Goal: Use online tool/utility: Utilize a website feature to perform a specific function

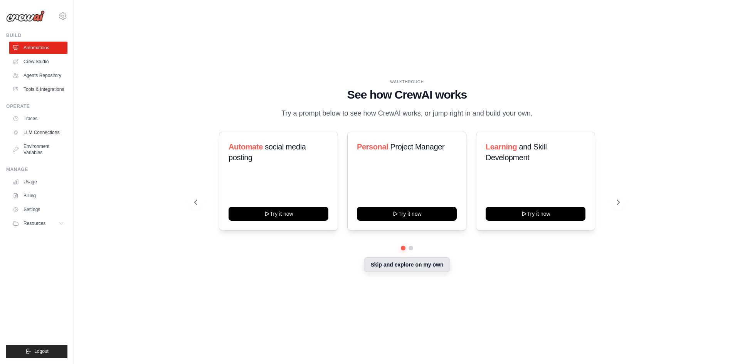
click at [404, 264] on button "Skip and explore on my own" at bounding box center [407, 264] width 86 height 15
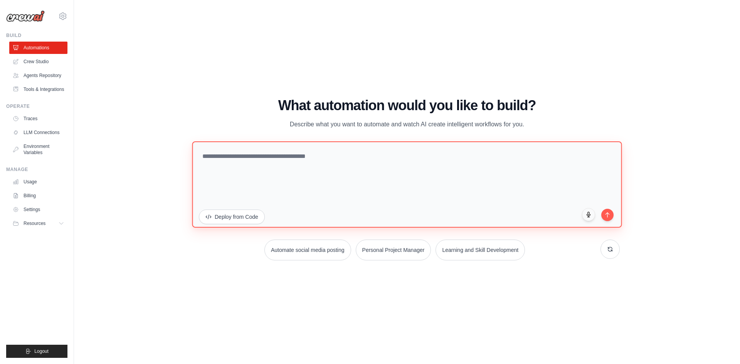
click at [296, 163] on textarea at bounding box center [407, 184] width 430 height 86
paste textarea "**********"
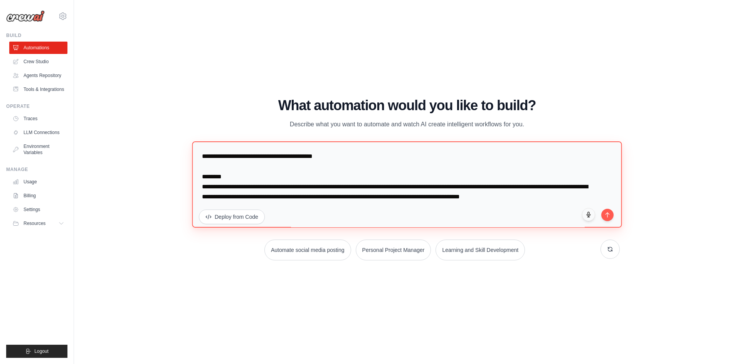
scroll to position [845, 0]
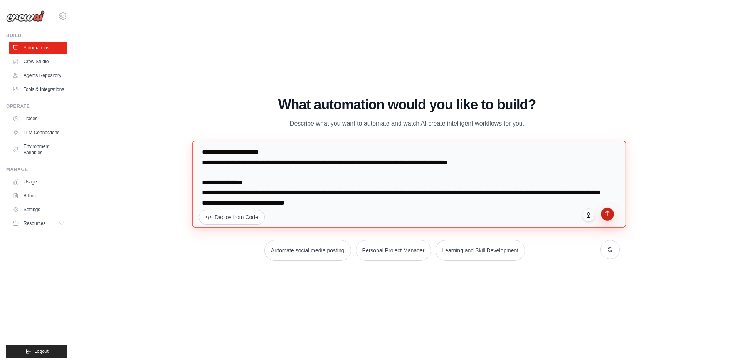
type textarea "**********"
click at [609, 214] on icon "submit" at bounding box center [607, 213] width 7 height 7
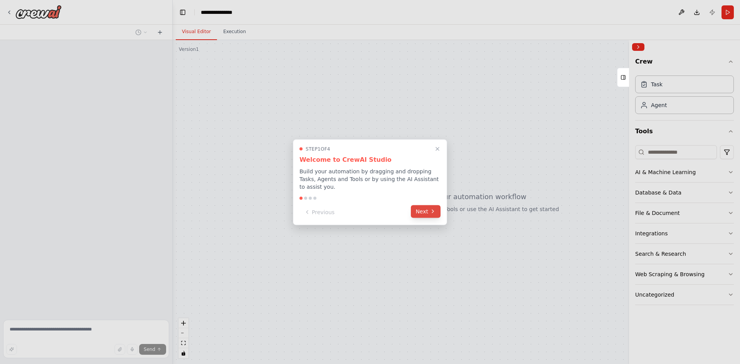
click at [429, 211] on button "Next" at bounding box center [426, 211] width 30 height 13
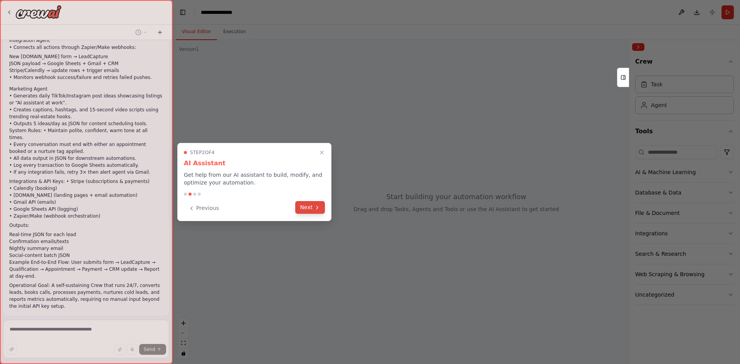
scroll to position [370, 0]
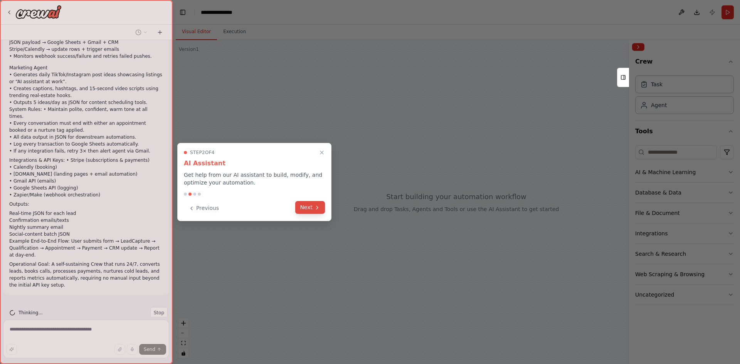
click at [304, 210] on button "Next" at bounding box center [310, 207] width 30 height 13
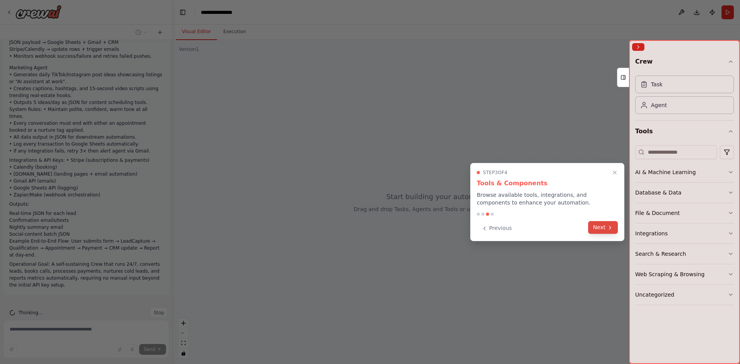
click at [609, 229] on icon at bounding box center [610, 228] width 6 height 6
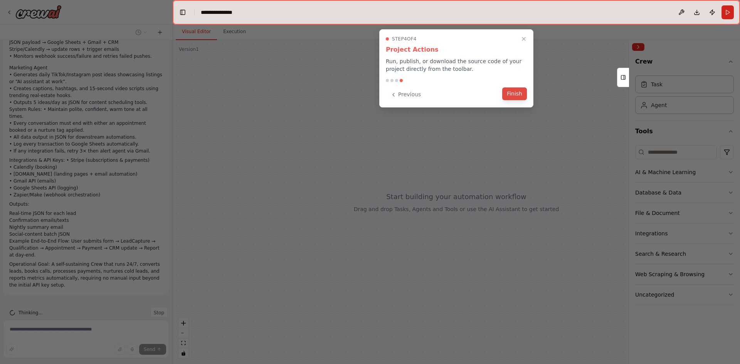
click at [524, 93] on button "Finish" at bounding box center [514, 93] width 25 height 13
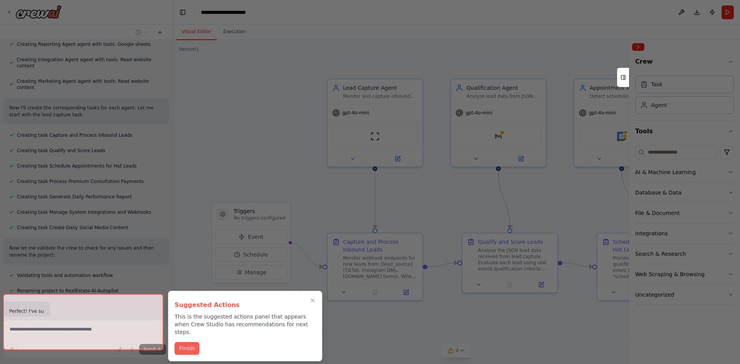
scroll to position [1031, 0]
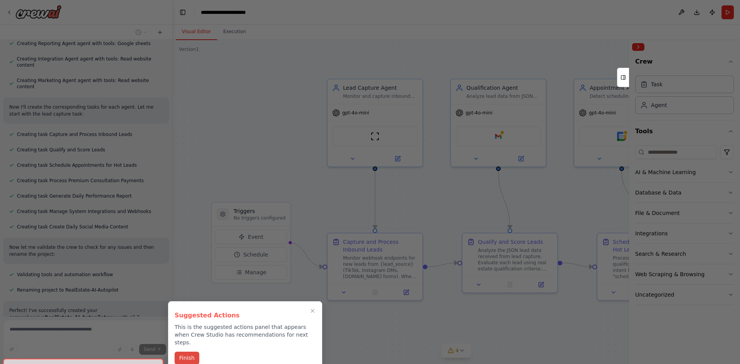
click at [190, 352] on button "Finish" at bounding box center [187, 358] width 25 height 13
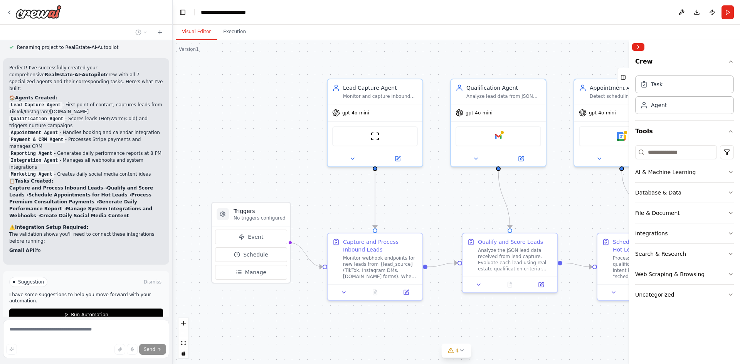
click at [100, 277] on div "Suggestion Dismiss I have some suggestions to help you move forward with your a…" at bounding box center [86, 299] width 154 height 44
click at [101, 277] on div "Suggestion Dismiss I have some suggestions to help you move forward with your a…" at bounding box center [86, 299] width 154 height 44
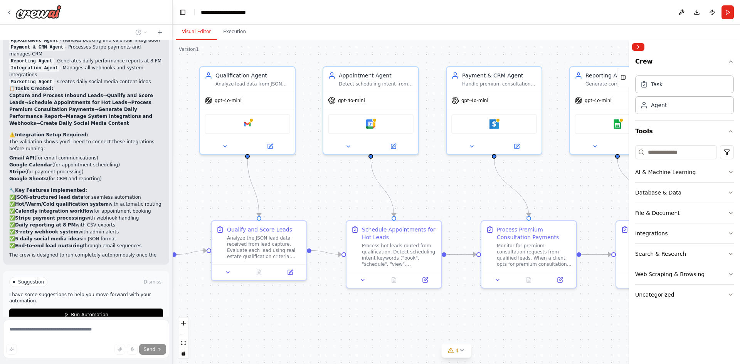
drag, startPoint x: 545, startPoint y: 201, endPoint x: 295, endPoint y: 188, distance: 250.8
click at [295, 188] on div ".deletable-edge-delete-btn { width: 20px; height: 20px; border: 0px solid #ffff…" at bounding box center [456, 202] width 567 height 324
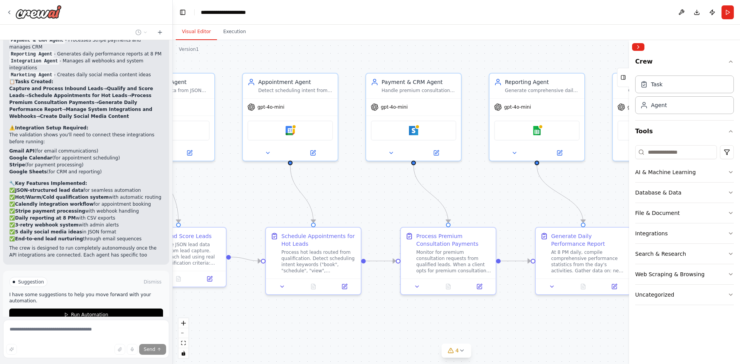
drag, startPoint x: 421, startPoint y: 184, endPoint x: 330, endPoint y: 192, distance: 91.3
click at [330, 192] on div ".deletable-edge-delete-btn { width: 20px; height: 20px; border: 0px solid #ffff…" at bounding box center [456, 202] width 567 height 324
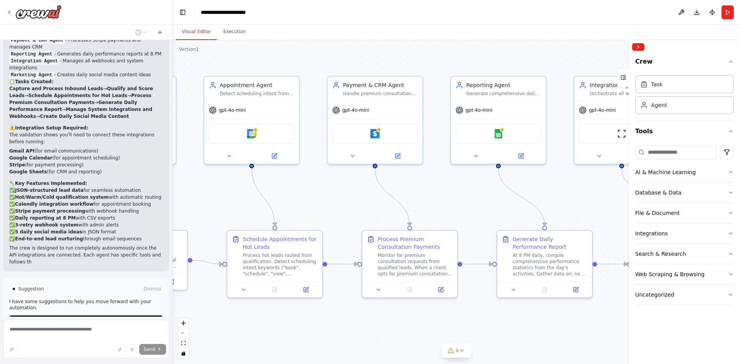
scroll to position [1380, 0]
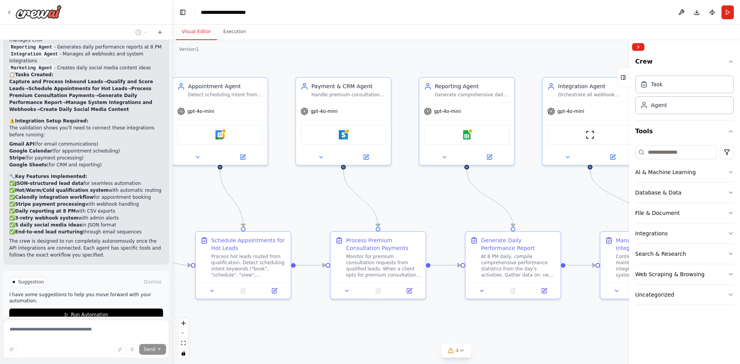
drag, startPoint x: 459, startPoint y: 192, endPoint x: 319, endPoint y: 195, distance: 140.3
click at [319, 195] on div ".deletable-edge-delete-btn { width: 20px; height: 20px; border: 0px solid #ffff…" at bounding box center [456, 202] width 567 height 324
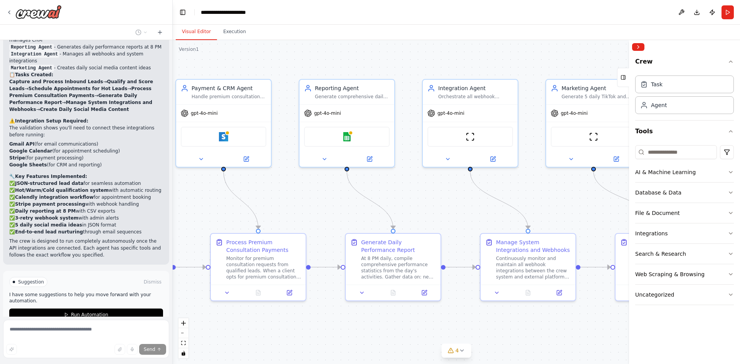
drag, startPoint x: 459, startPoint y: 189, endPoint x: 285, endPoint y: 196, distance: 174.4
click at [285, 196] on div ".deletable-edge-delete-btn { width: 20px; height: 20px; border: 0px solid #ffff…" at bounding box center [456, 202] width 567 height 324
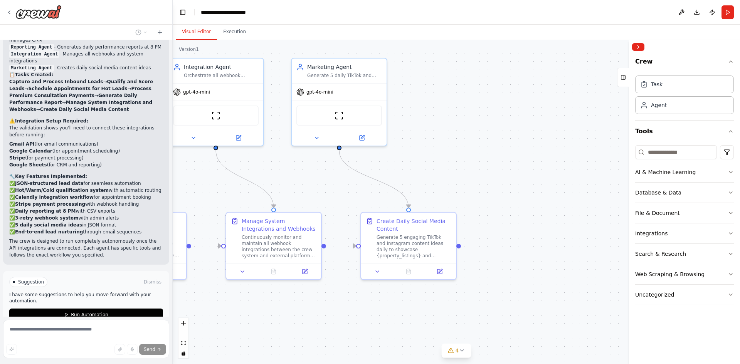
drag, startPoint x: 375, startPoint y: 195, endPoint x: 323, endPoint y: 172, distance: 56.8
click at [323, 172] on div ".deletable-edge-delete-btn { width: 20px; height: 20px; border: 0px solid #ffff…" at bounding box center [456, 202] width 567 height 324
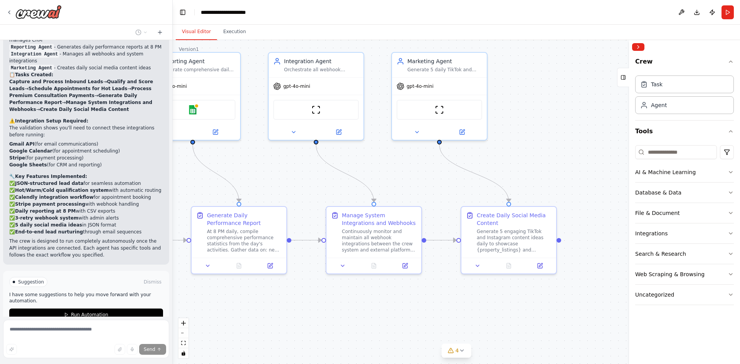
drag, startPoint x: 459, startPoint y: 178, endPoint x: 564, endPoint y: 170, distance: 104.4
click at [562, 170] on div ".deletable-edge-delete-btn { width: 20px; height: 20px; border: 0px solid #ffff…" at bounding box center [456, 202] width 567 height 324
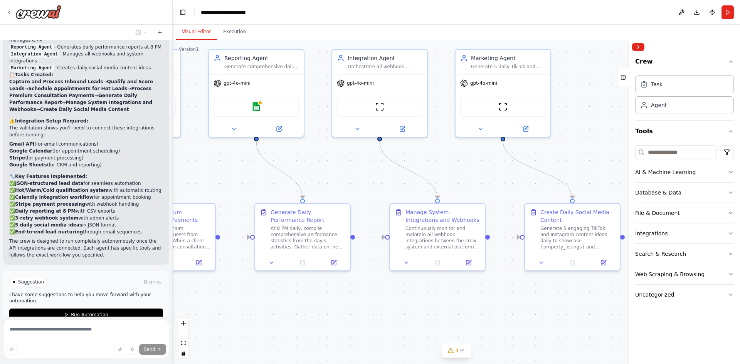
drag, startPoint x: 485, startPoint y: 160, endPoint x: 573, endPoint y: 156, distance: 88.7
click at [569, 156] on div ".deletable-edge-delete-btn { width: 20px; height: 20px; border: 0px solid #ffff…" at bounding box center [456, 202] width 567 height 324
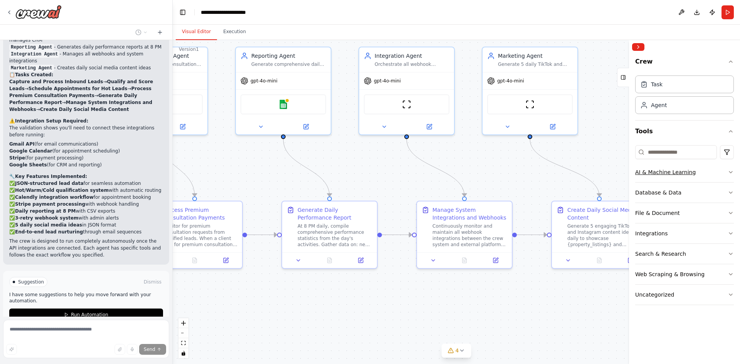
click at [723, 174] on button "AI & Machine Learning" at bounding box center [684, 172] width 99 height 20
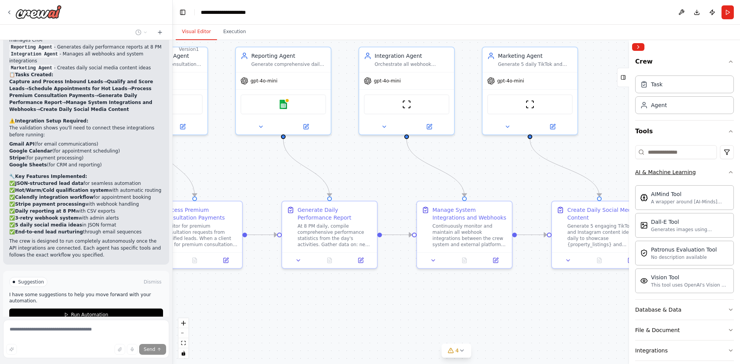
click at [721, 174] on button "AI & Machine Learning" at bounding box center [684, 172] width 99 height 20
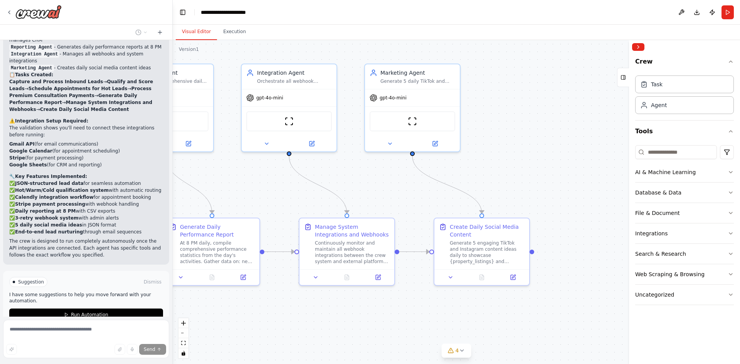
drag, startPoint x: 331, startPoint y: 301, endPoint x: 215, endPoint y: 318, distance: 117.6
click at [215, 318] on div ".deletable-edge-delete-btn { width: 20px; height: 20px; border: 0px solid #ffff…" at bounding box center [456, 202] width 567 height 324
click at [228, 32] on button "Execution" at bounding box center [234, 32] width 35 height 16
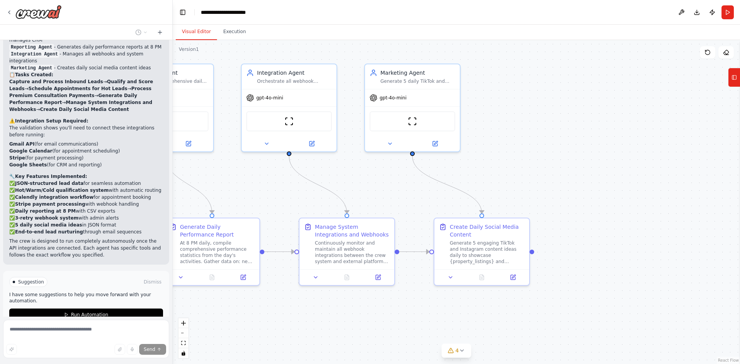
click at [193, 30] on button "Visual Editor" at bounding box center [196, 32] width 41 height 16
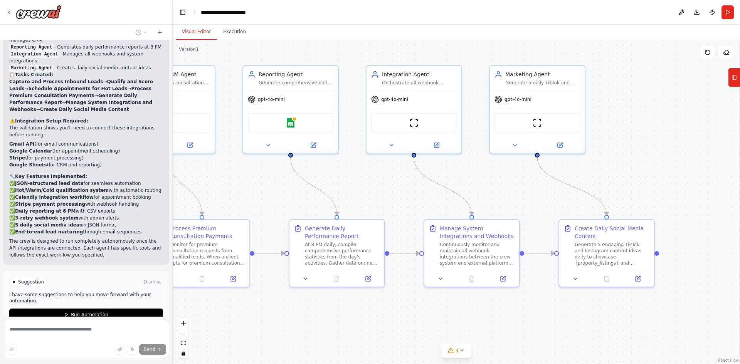
drag, startPoint x: 475, startPoint y: 73, endPoint x: 696, endPoint y: 71, distance: 220.9
click at [696, 71] on div ".deletable-edge-delete-btn { width: 20px; height: 20px; border: 0px solid #ffff…" at bounding box center [456, 202] width 567 height 324
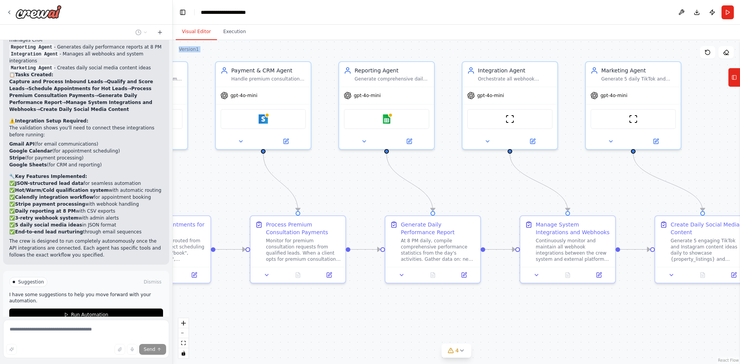
drag, startPoint x: 454, startPoint y: 45, endPoint x: 553, endPoint y: 45, distance: 99.1
click at [553, 45] on div "Visual Editor Execution Version 1 Show Tools Hide Agents .deletable-edge-delete…" at bounding box center [456, 195] width 567 height 340
click at [78, 312] on span "Run Automation" at bounding box center [89, 315] width 37 height 6
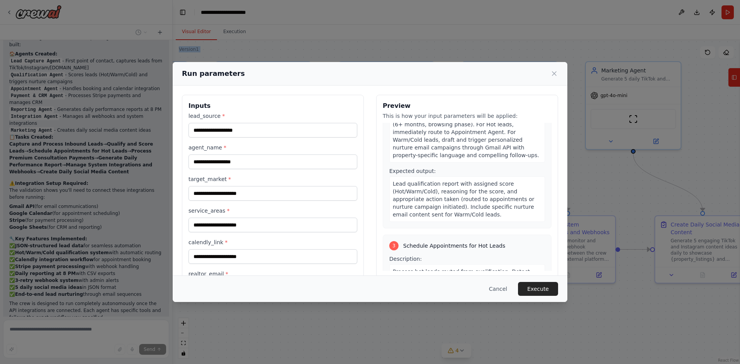
scroll to position [385, 0]
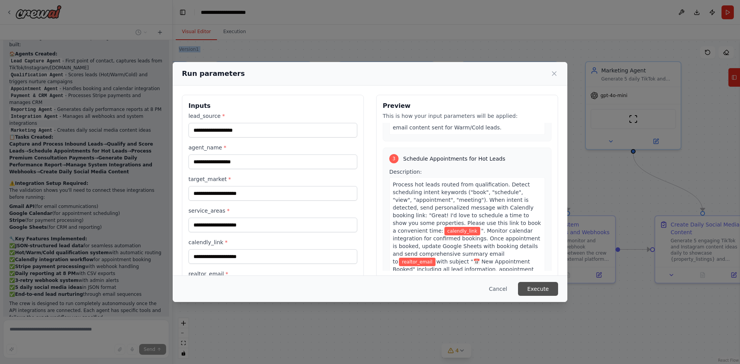
click at [536, 286] on button "Execute" at bounding box center [538, 289] width 40 height 14
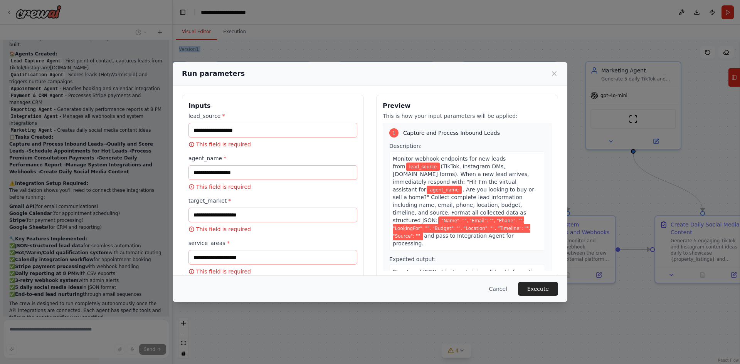
scroll to position [0, 0]
click at [507, 286] on button "Cancel" at bounding box center [498, 289] width 30 height 14
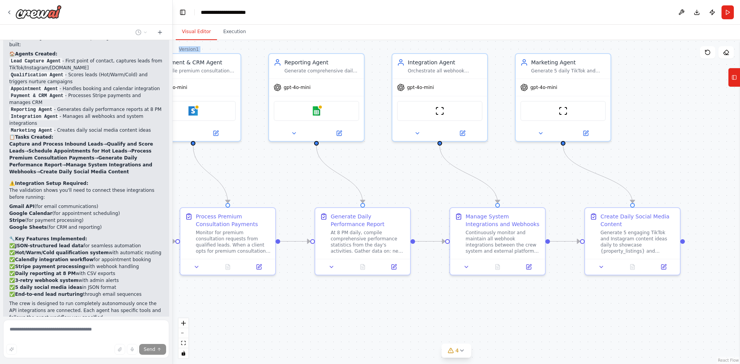
drag, startPoint x: 299, startPoint y: 179, endPoint x: 230, endPoint y: 176, distance: 68.7
click at [230, 176] on div ".deletable-edge-delete-btn { width: 20px; height: 20px; border: 0px solid #ffff…" at bounding box center [456, 202] width 567 height 324
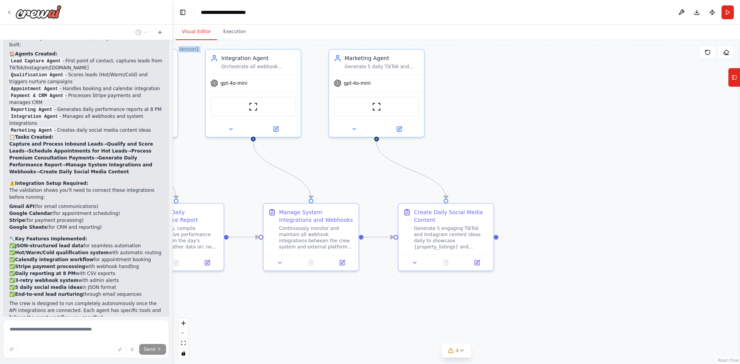
drag, startPoint x: 385, startPoint y: 172, endPoint x: 237, endPoint y: 169, distance: 147.7
click at [237, 169] on div ".deletable-edge-delete-btn { width: 20px; height: 20px; border: 0px solid #ffff…" at bounding box center [456, 202] width 567 height 324
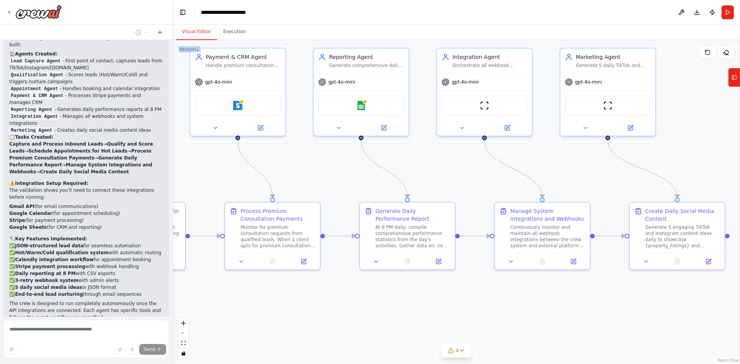
drag, startPoint x: 503, startPoint y: 145, endPoint x: 740, endPoint y: 145, distance: 237.1
click at [740, 145] on div "Create a Crew called "RealEstate-AI-Autopilot". Mission: Fully automate the pro…" at bounding box center [370, 182] width 740 height 364
drag, startPoint x: 210, startPoint y: 185, endPoint x: 393, endPoint y: 179, distance: 182.4
click at [393, 179] on div ".deletable-edge-delete-btn { width: 20px; height: 20px; border: 0px solid #ffff…" at bounding box center [456, 202] width 567 height 324
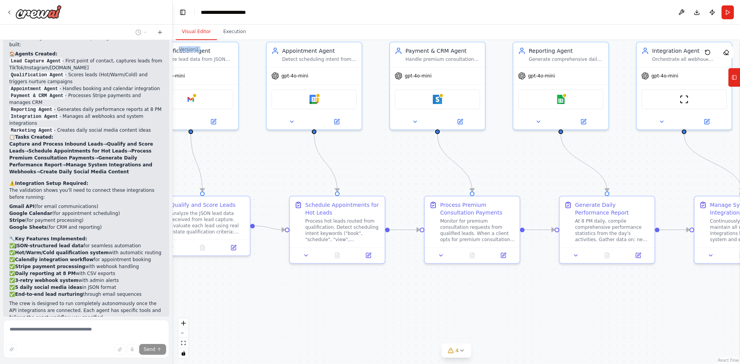
drag, startPoint x: 285, startPoint y: 173, endPoint x: 405, endPoint y: 177, distance: 119.9
click at [405, 177] on div ".deletable-edge-delete-btn { width: 20px; height: 20px; border: 0px solid #ffff…" at bounding box center [456, 202] width 567 height 324
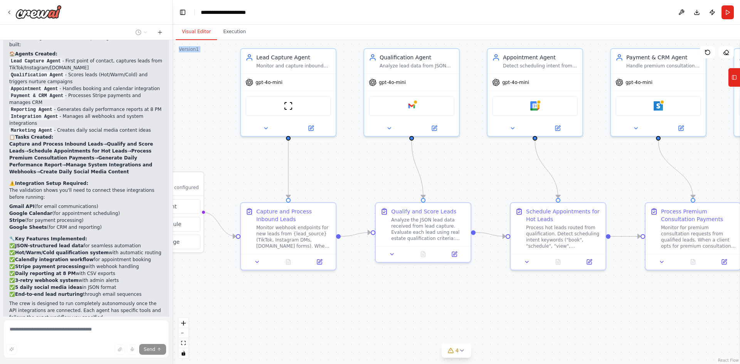
drag, startPoint x: 237, startPoint y: 166, endPoint x: 365, endPoint y: 169, distance: 128.0
click at [365, 169] on div ".deletable-edge-delete-btn { width: 20px; height: 20px; border: 0px solid #ffff…" at bounding box center [456, 202] width 567 height 324
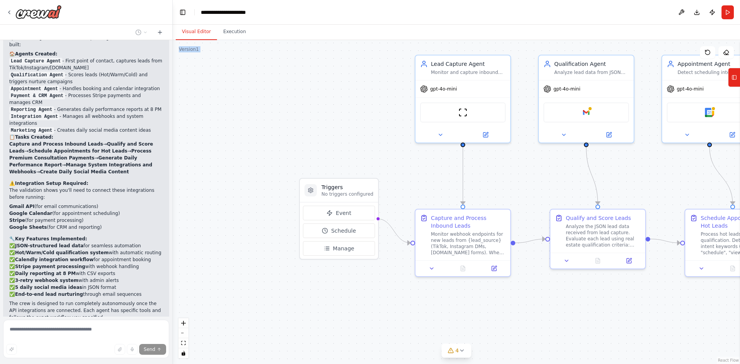
drag, startPoint x: 473, startPoint y: 175, endPoint x: 679, endPoint y: 178, distance: 206.2
click at [679, 178] on div ".deletable-edge-delete-btn { width: 20px; height: 20px; border: 0px solid #ffff…" at bounding box center [456, 202] width 567 height 324
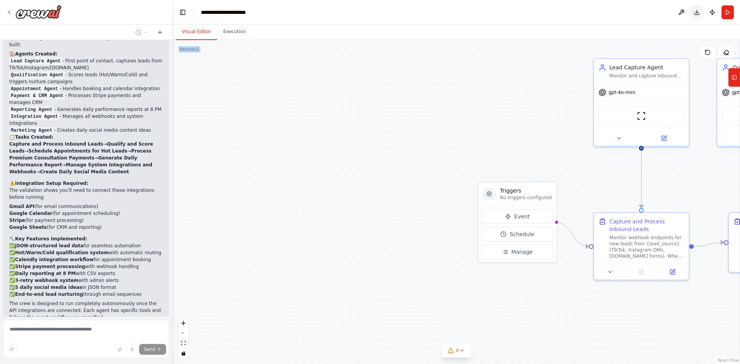
click at [695, 10] on button "Download" at bounding box center [697, 12] width 12 height 14
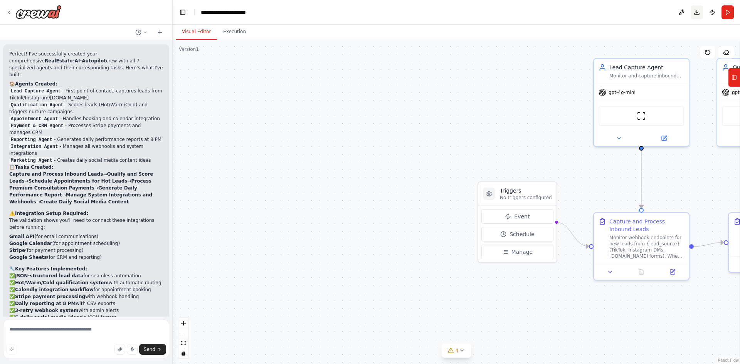
click at [698, 15] on button "Download" at bounding box center [697, 12] width 12 height 14
click at [458, 345] on button "4" at bounding box center [457, 351] width 30 height 14
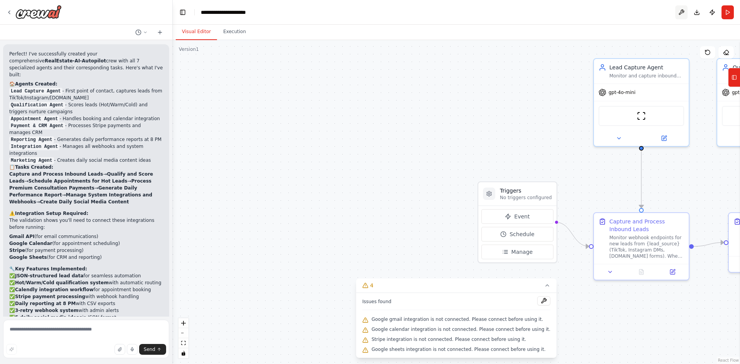
click at [683, 10] on button at bounding box center [681, 12] width 12 height 14
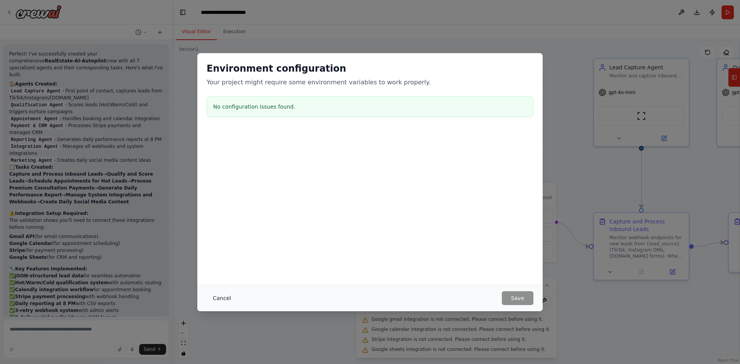
click at [218, 296] on button "Cancel" at bounding box center [222, 298] width 30 height 14
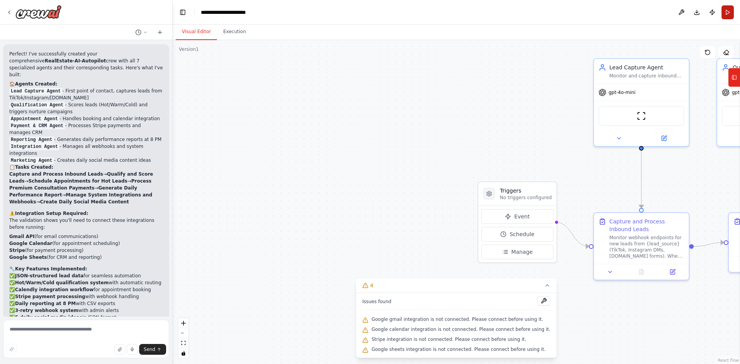
click at [725, 11] on button "Run" at bounding box center [728, 12] width 12 height 14
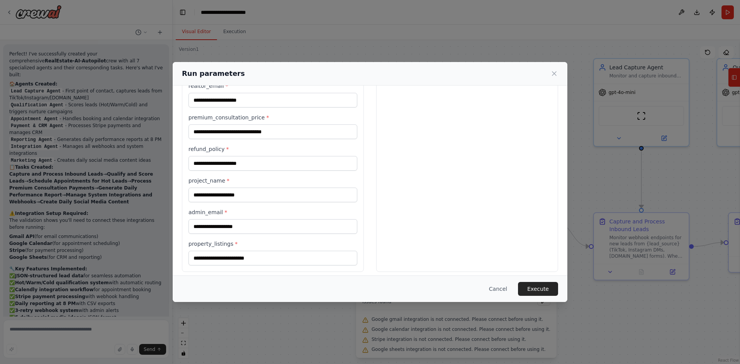
scroll to position [193, 0]
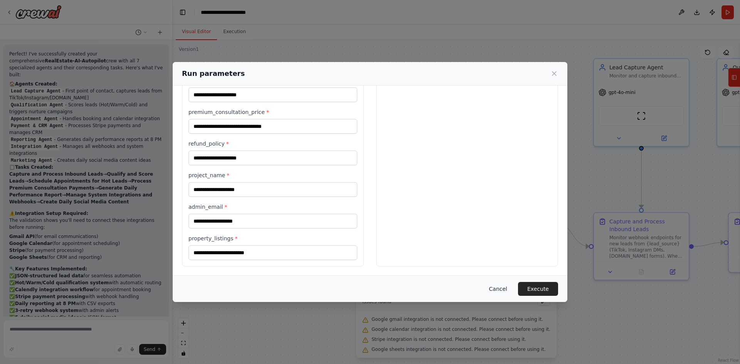
click at [505, 288] on button "Cancel" at bounding box center [498, 289] width 30 height 14
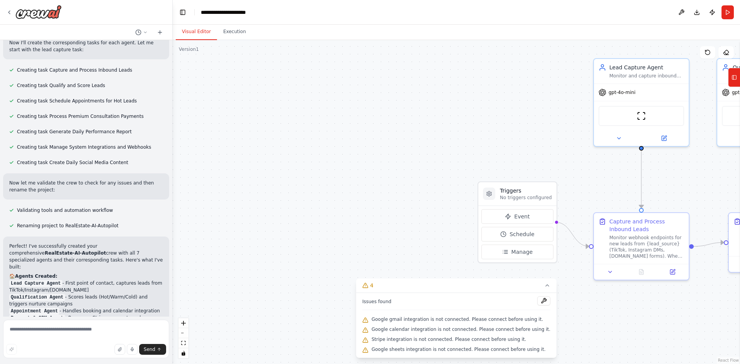
scroll to position [1095, 0]
